Goal: Task Accomplishment & Management: Manage account settings

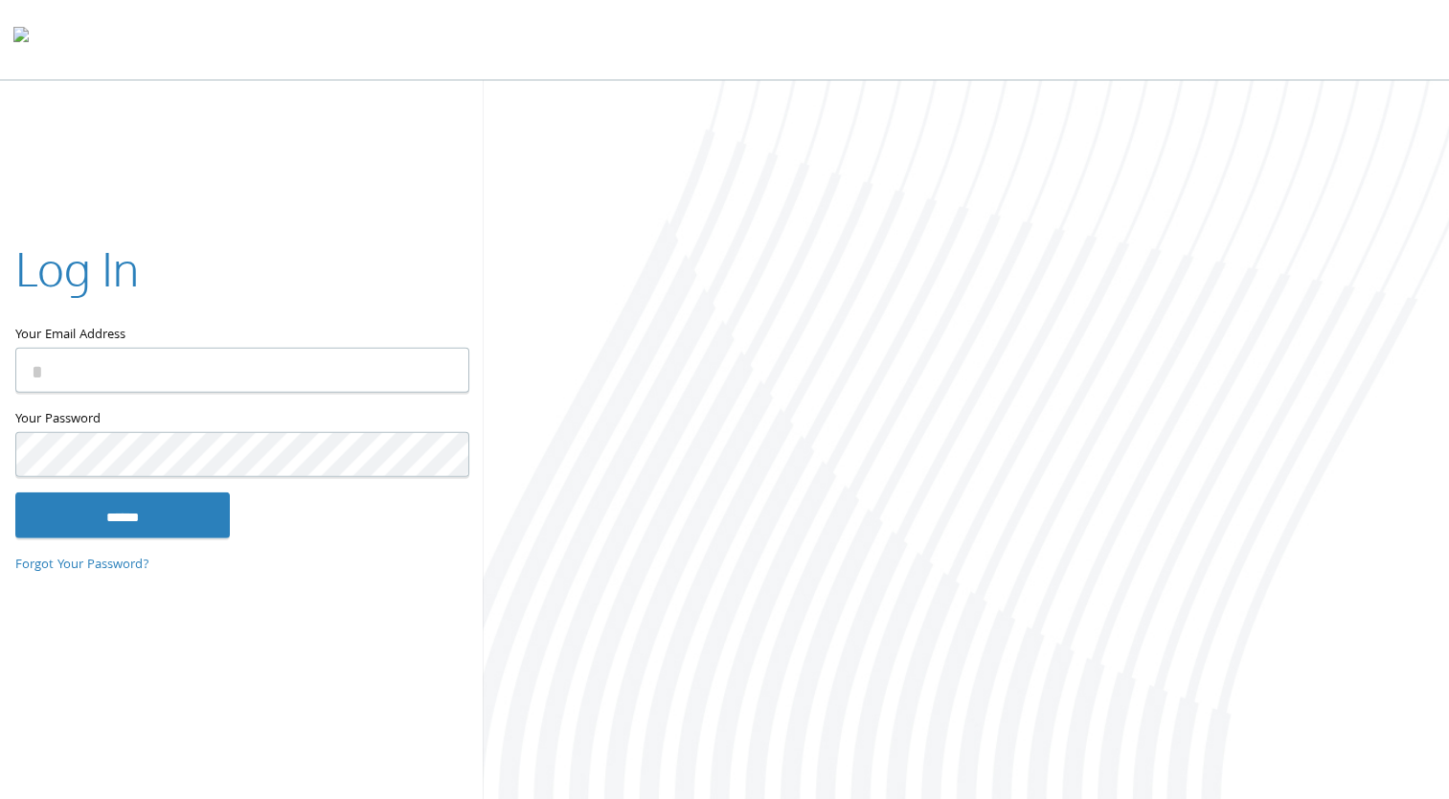
click at [71, 361] on input "Your Email Address" at bounding box center [242, 370] width 454 height 45
type input "**********"
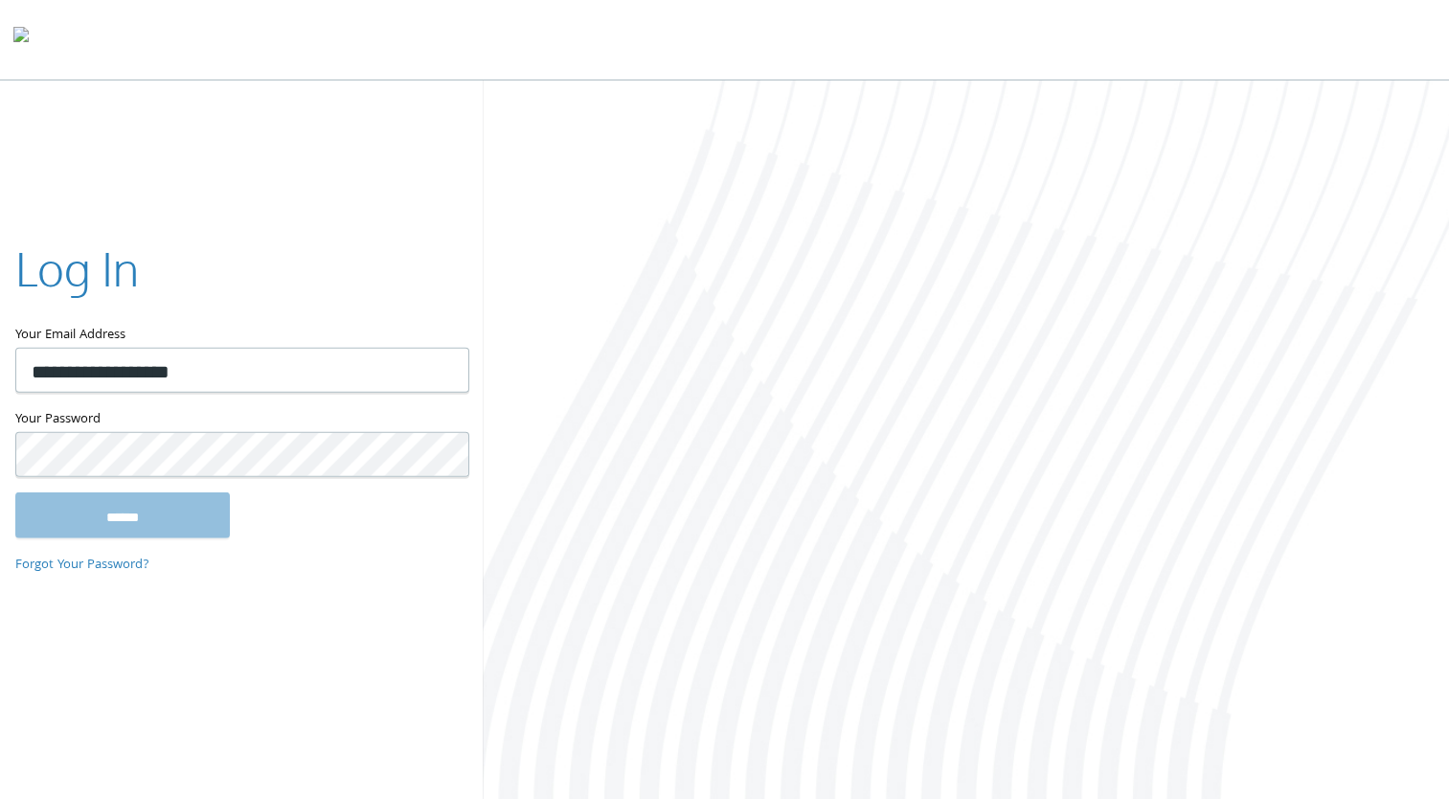
click at [180, 519] on input "******" at bounding box center [122, 514] width 215 height 46
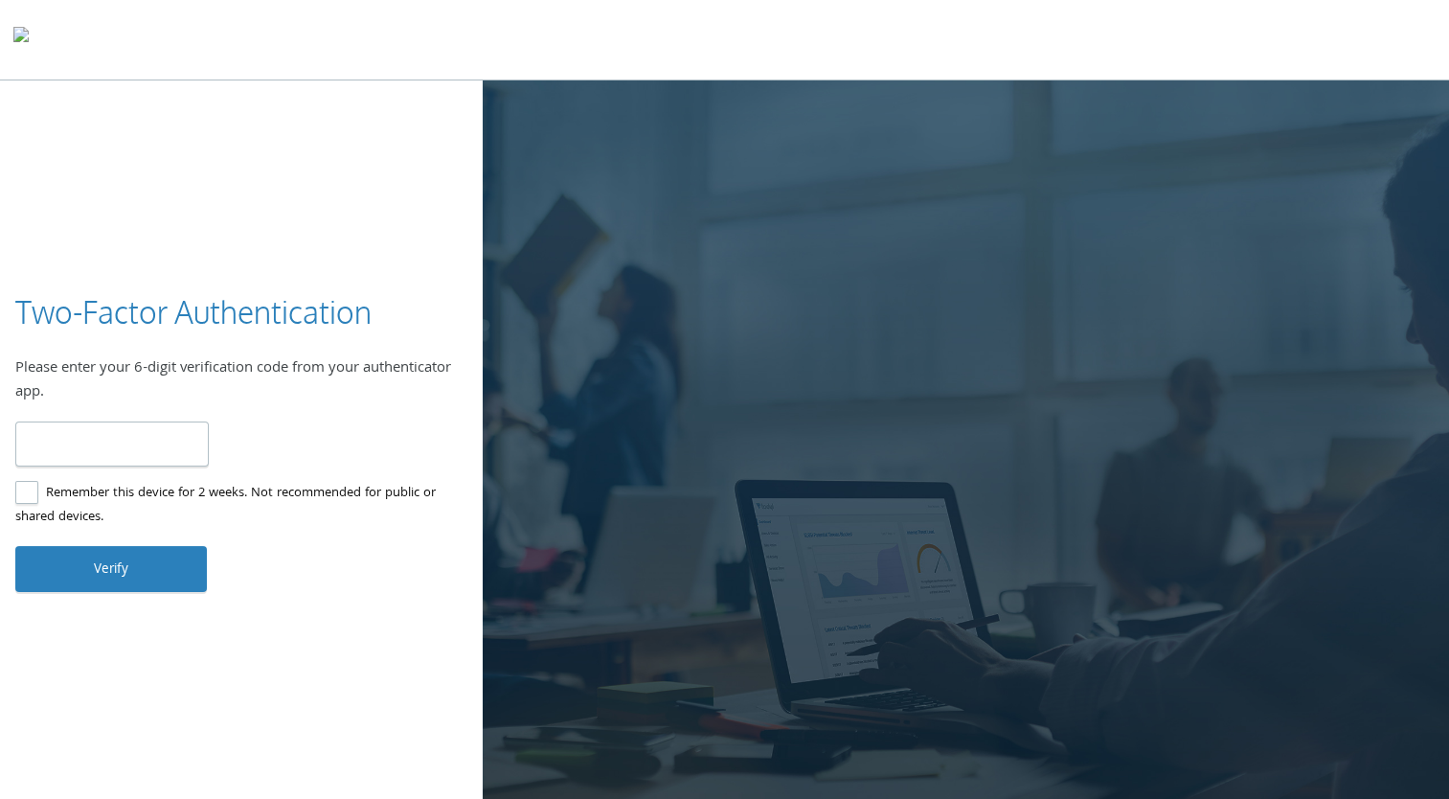
type input "******"
